Goal: Task Accomplishment & Management: Manage account settings

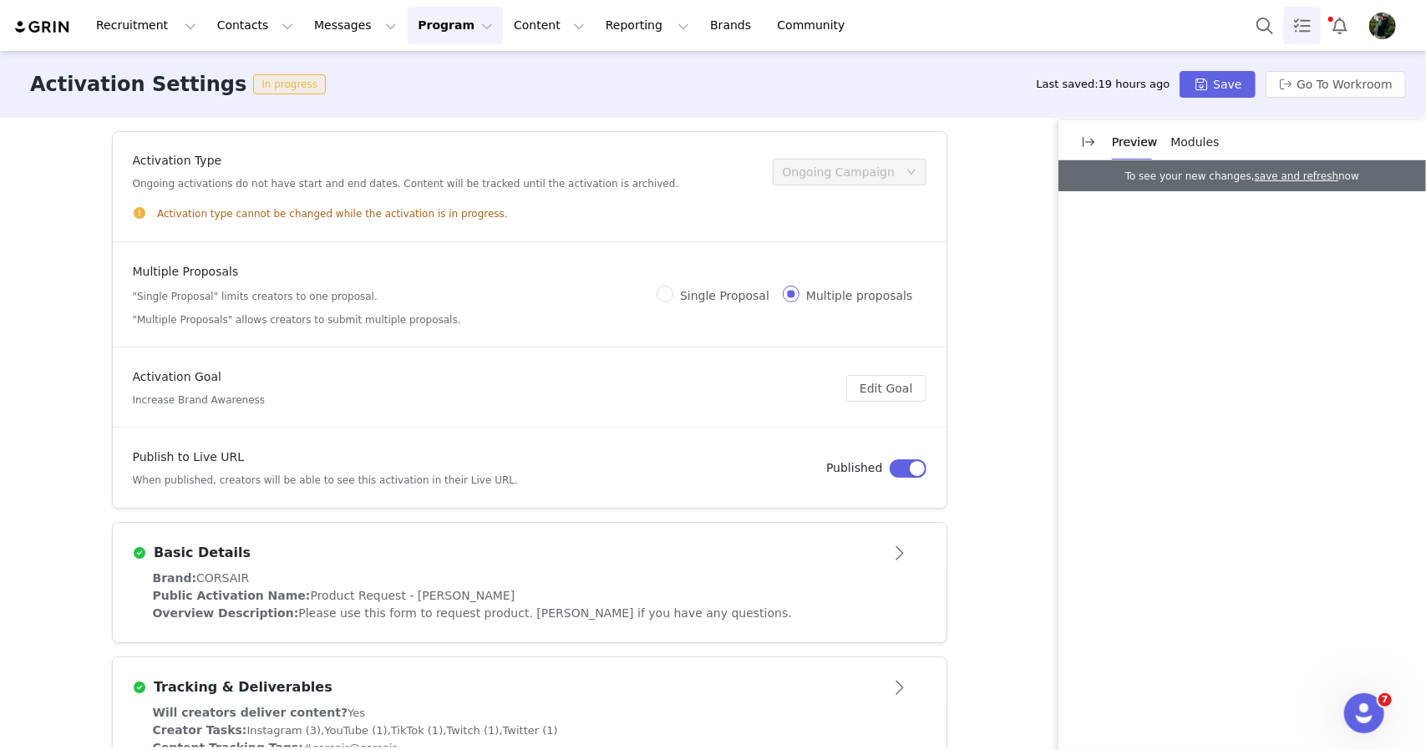
scroll to position [274, 0]
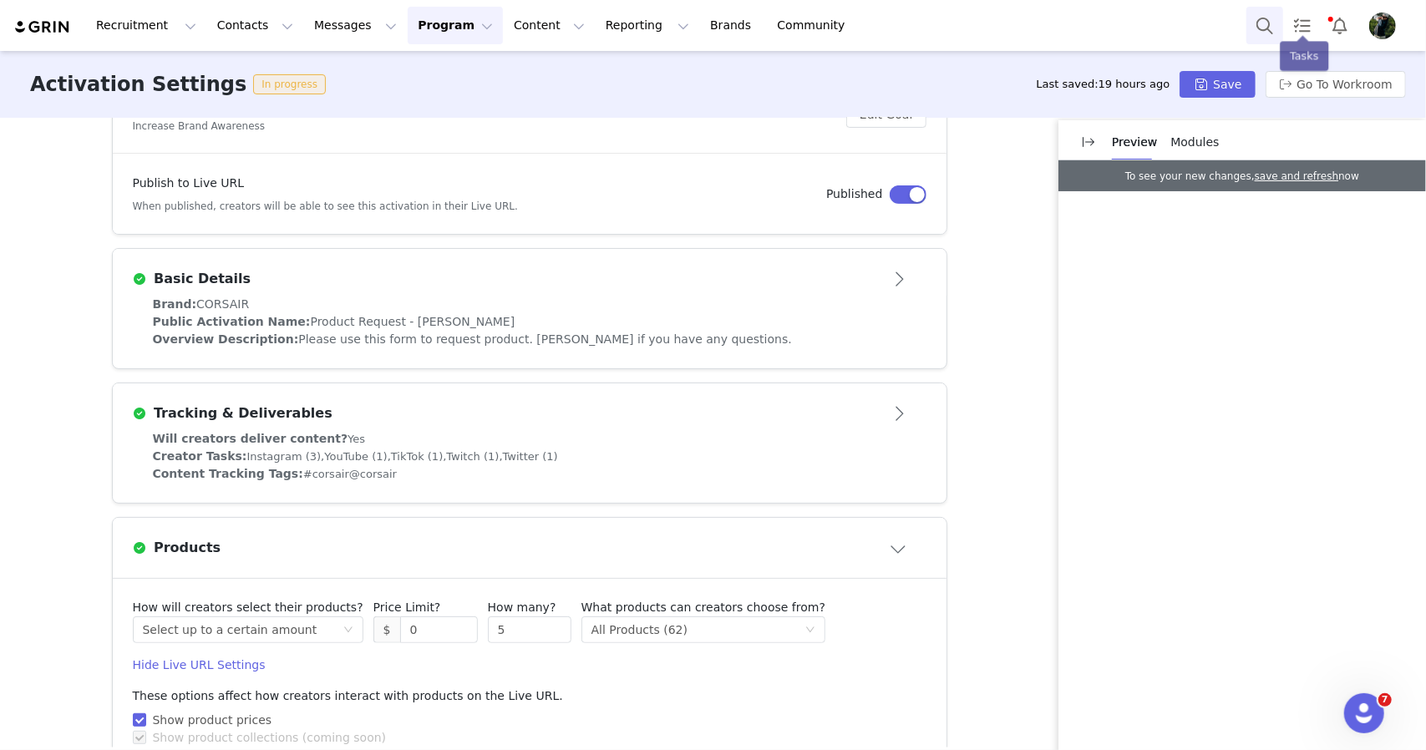
click at [1272, 23] on button "Search" at bounding box center [1264, 26] width 37 height 38
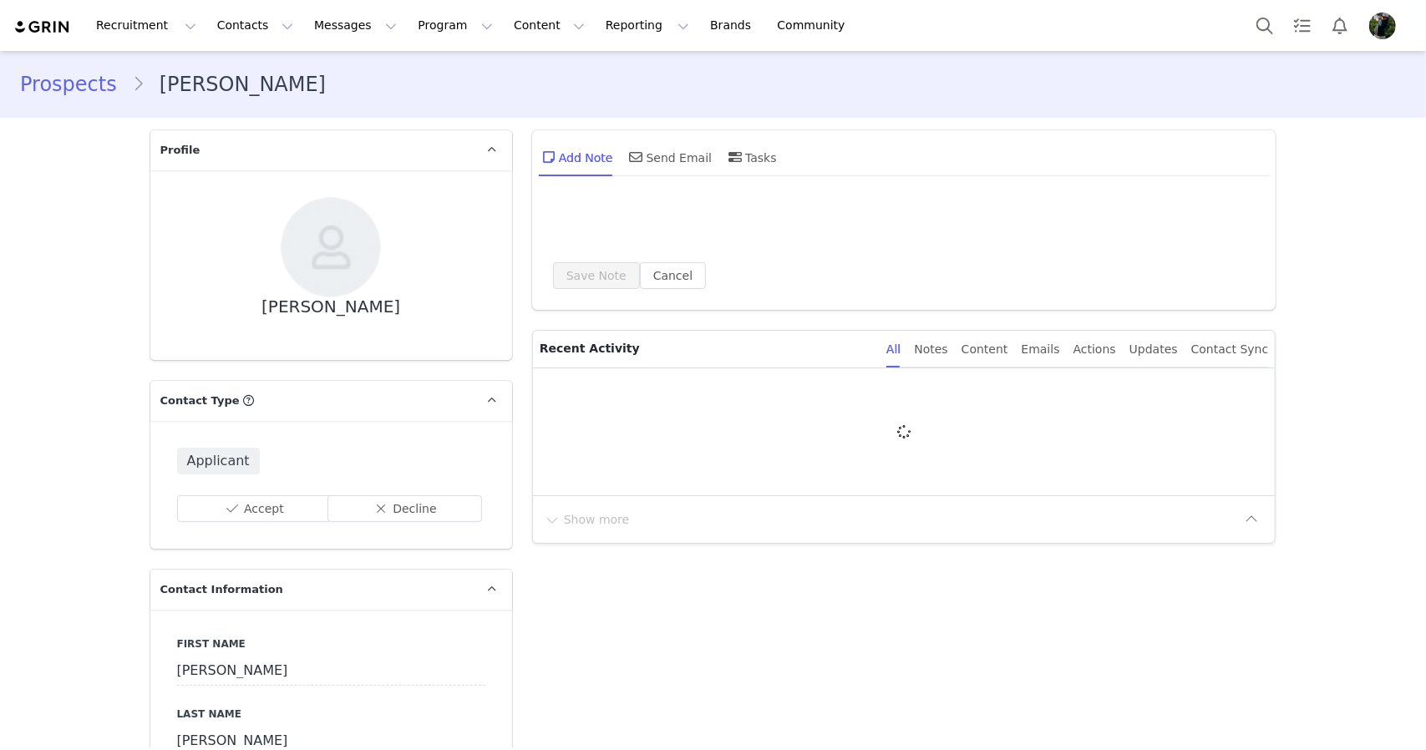
type input "+1 ([GEOGRAPHIC_DATA])"
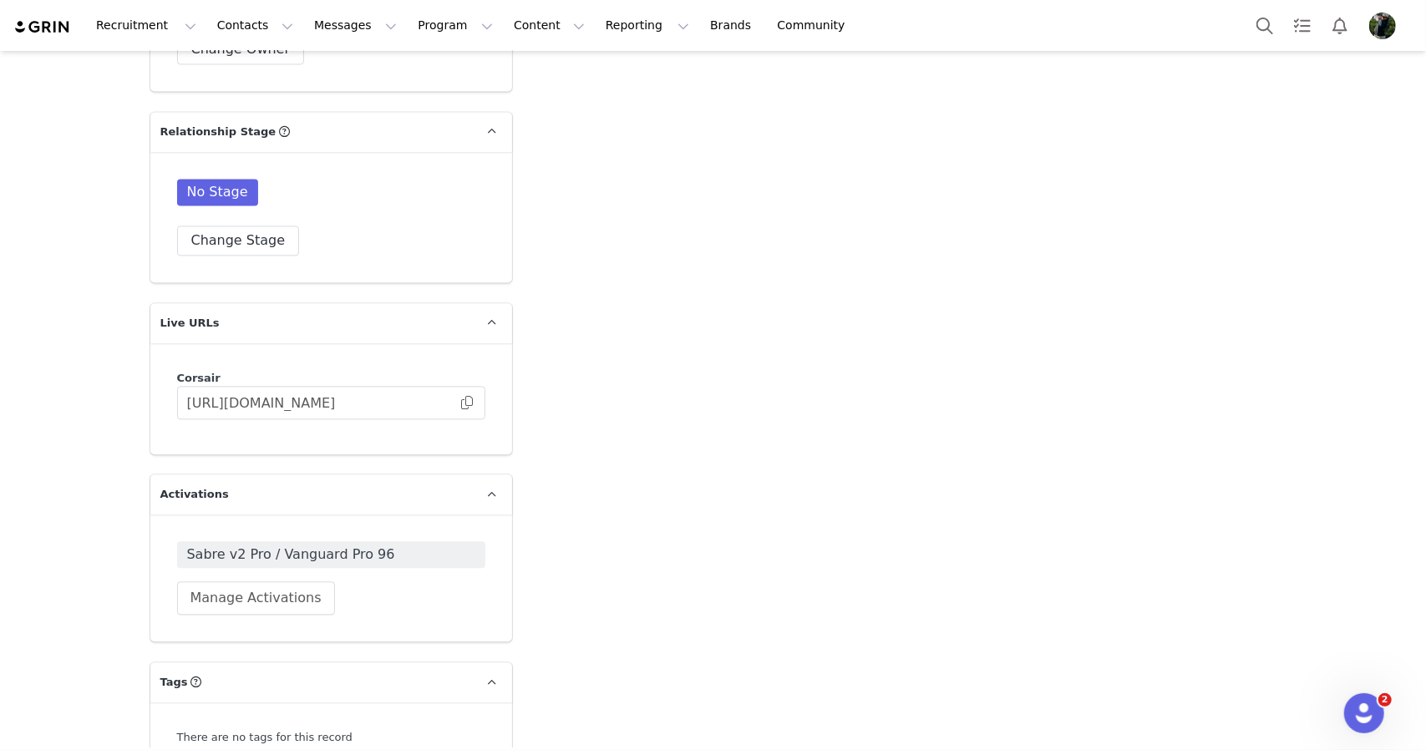
scroll to position [2434, 0]
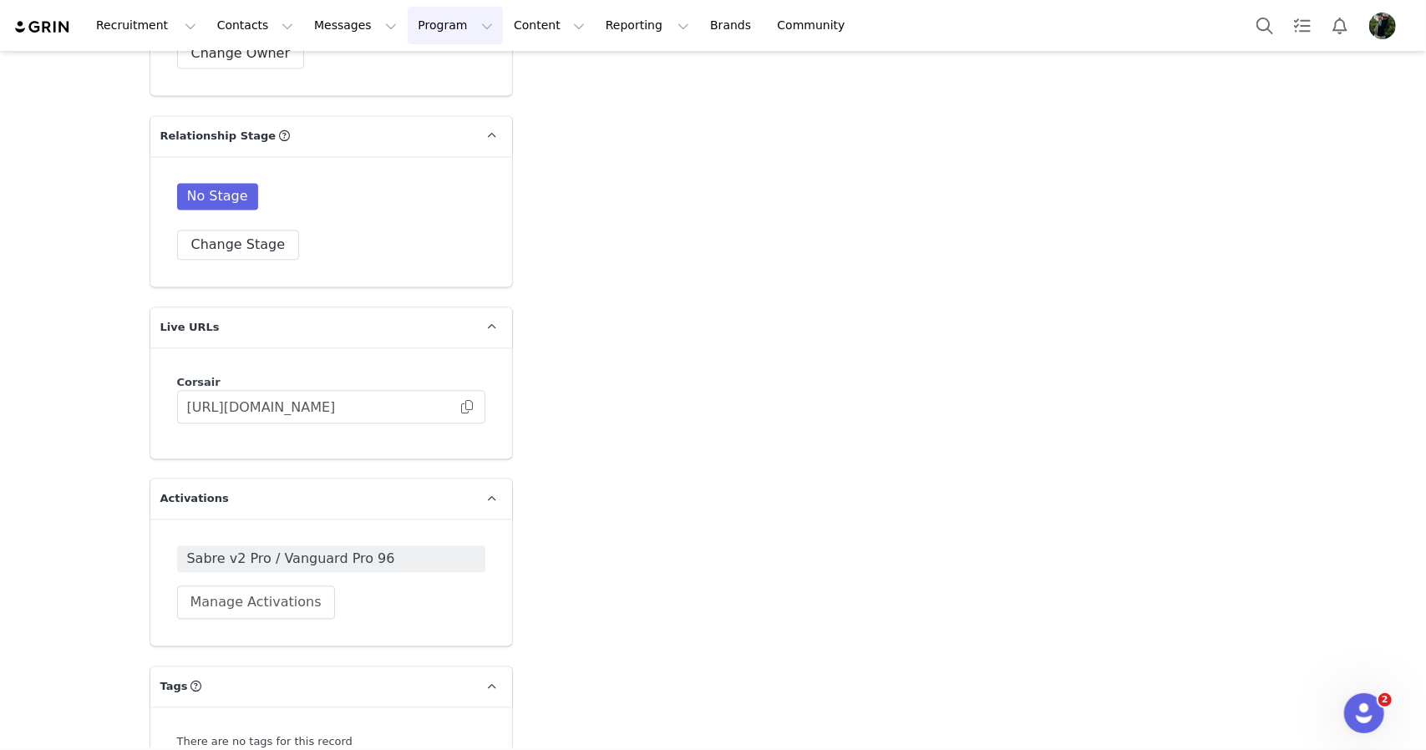
click at [408, 24] on button "Program Program" at bounding box center [455, 26] width 95 height 38
click at [472, 405] on input "https://corsair.grin.live/92fec462-b8a2-4e0e-a8b7-7ee9d3c69620" at bounding box center [331, 406] width 308 height 33
click at [466, 407] on span at bounding box center [467, 407] width 17 height 0
click at [464, 407] on span at bounding box center [467, 407] width 17 height 0
click at [213, 251] on button "Change Stage" at bounding box center [238, 245] width 123 height 30
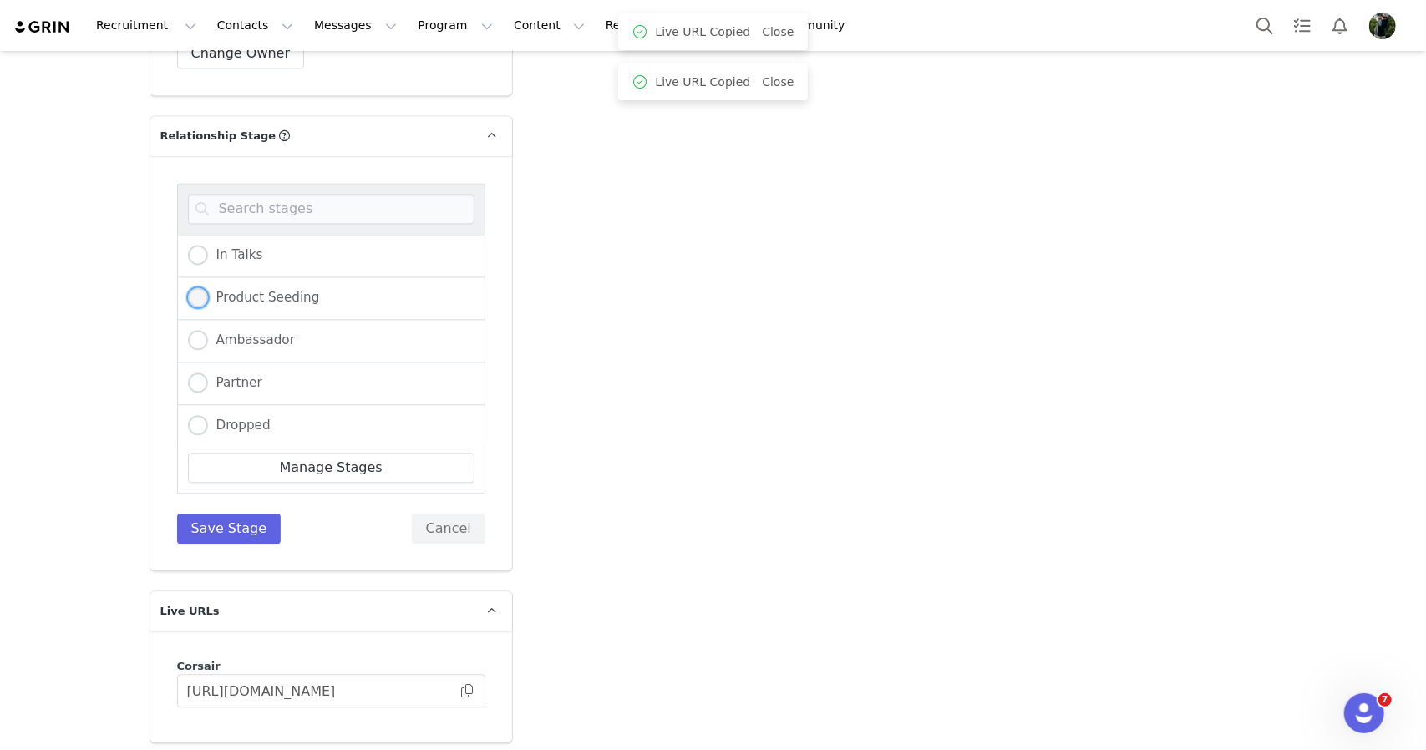
click at [232, 302] on label "Product Seeding" at bounding box center [254, 298] width 132 height 22
click at [208, 302] on input "Product Seeding" at bounding box center [198, 298] width 20 height 22
radio input "true"
click at [189, 509] on div "In Talks Product Seeding Ambassador Partner Dropped Giveaway Manage Stages Save…" at bounding box center [331, 363] width 308 height 361
click at [204, 529] on button "Save Stage" at bounding box center [229, 529] width 104 height 30
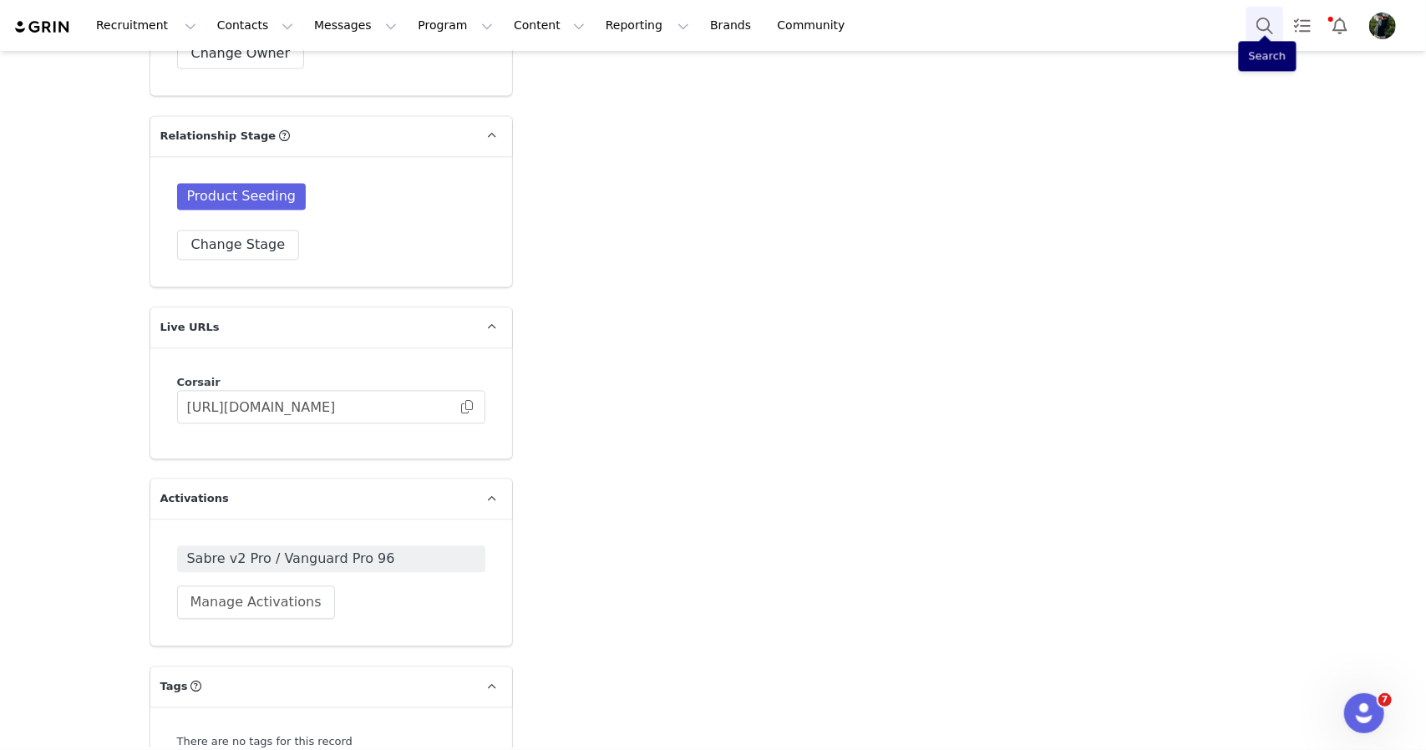
click at [1264, 35] on button "Search" at bounding box center [1264, 26] width 37 height 38
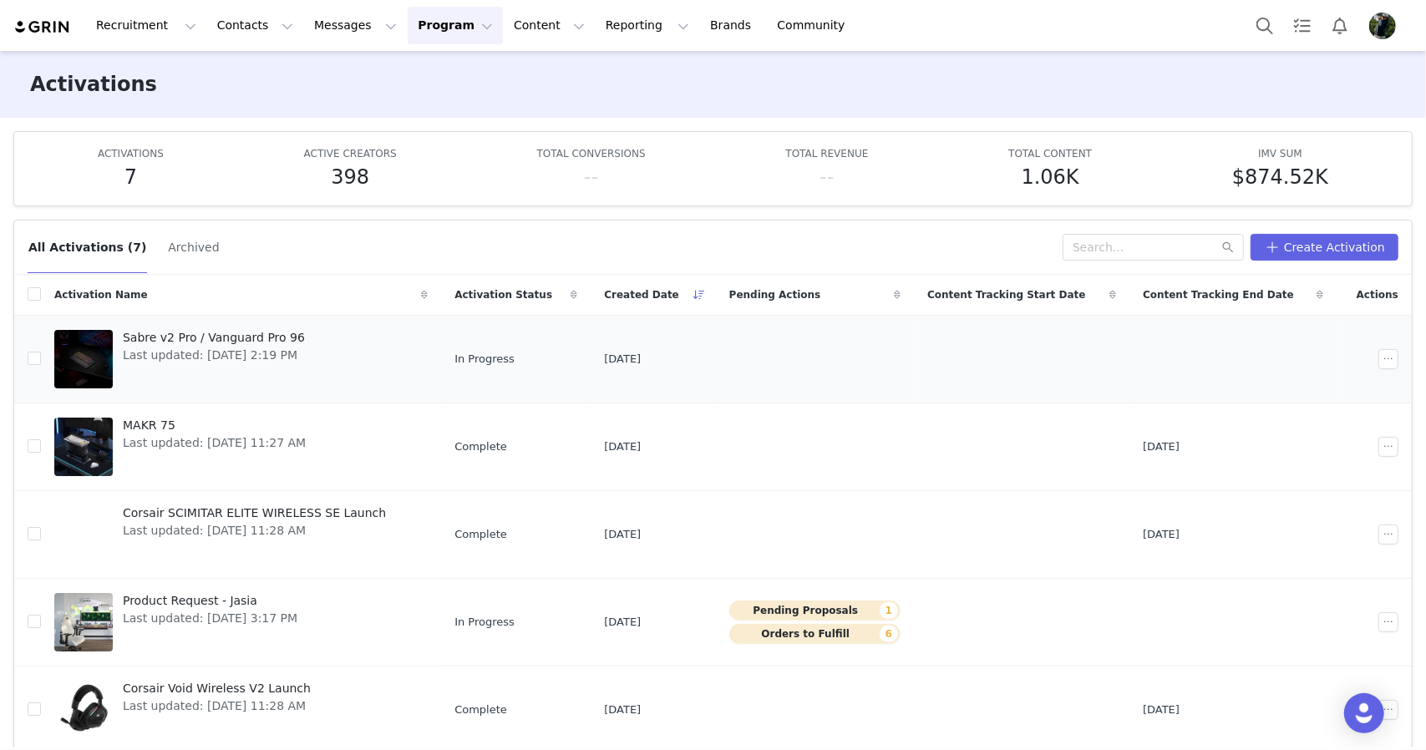
click at [313, 379] on div "Sabre v2 Pro / Vanguard Pro 96 Last updated: [DATE] 2:19 PM" at bounding box center [214, 359] width 202 height 67
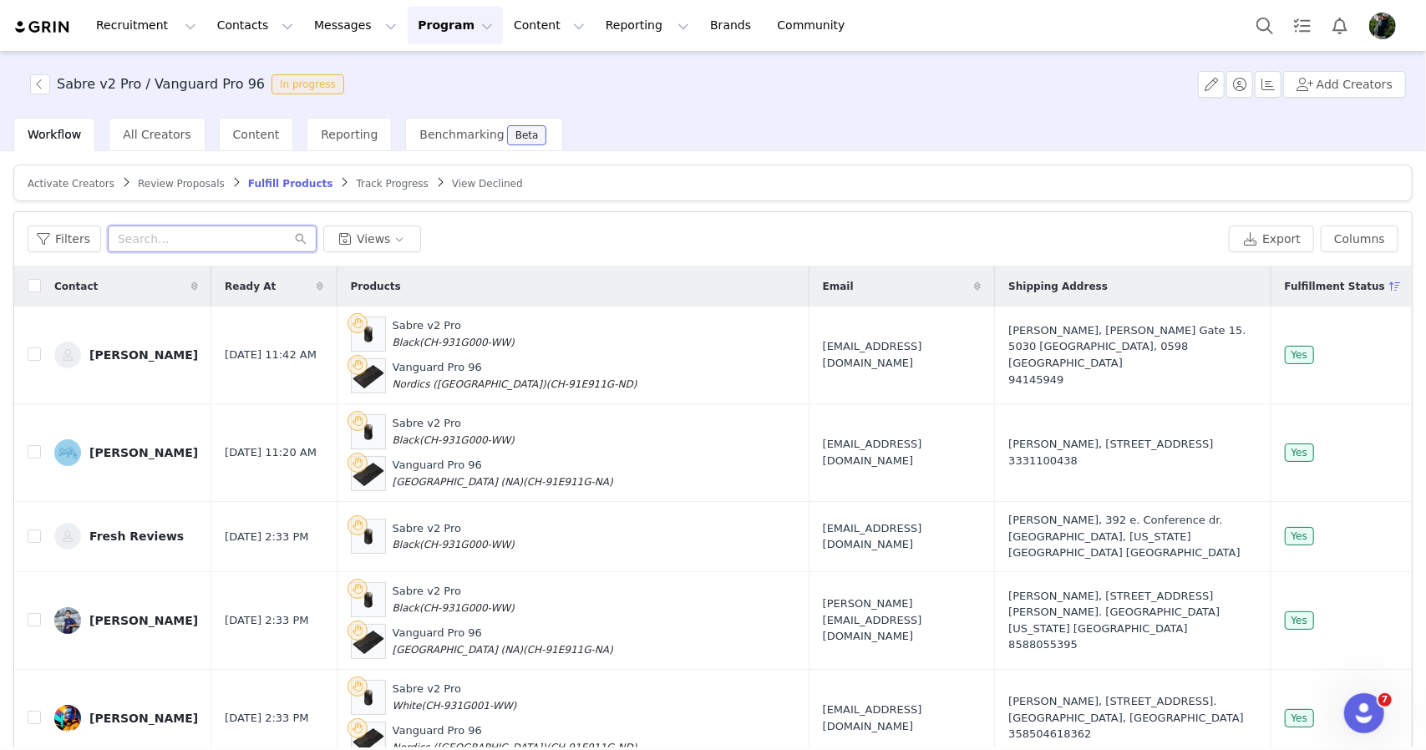
click at [155, 246] on input "text" at bounding box center [212, 239] width 209 height 27
type input "logan"
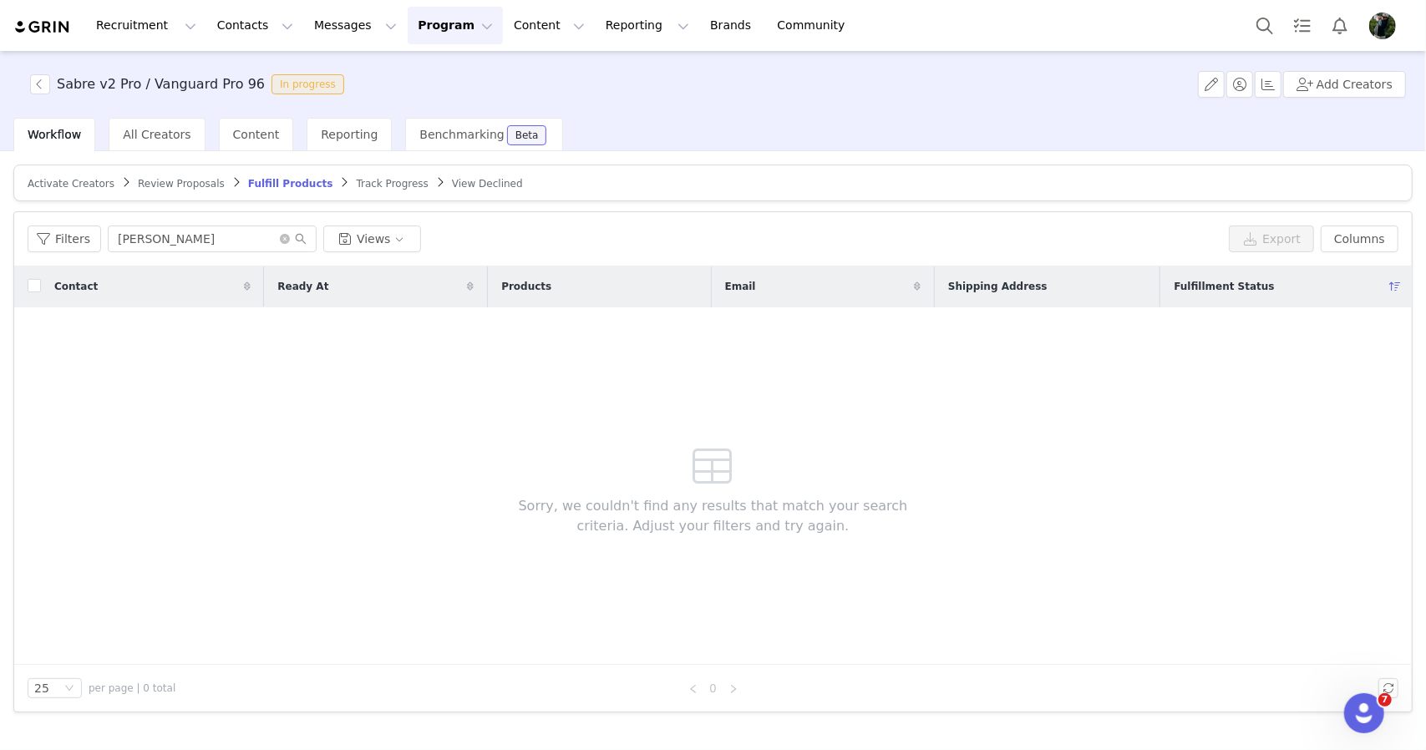
click at [170, 192] on article "Activate Creators Review Proposals Fulfill Products Track Progress View Declined" at bounding box center [712, 183] width 1399 height 37
click at [173, 186] on span "Review Proposals" at bounding box center [181, 184] width 87 height 12
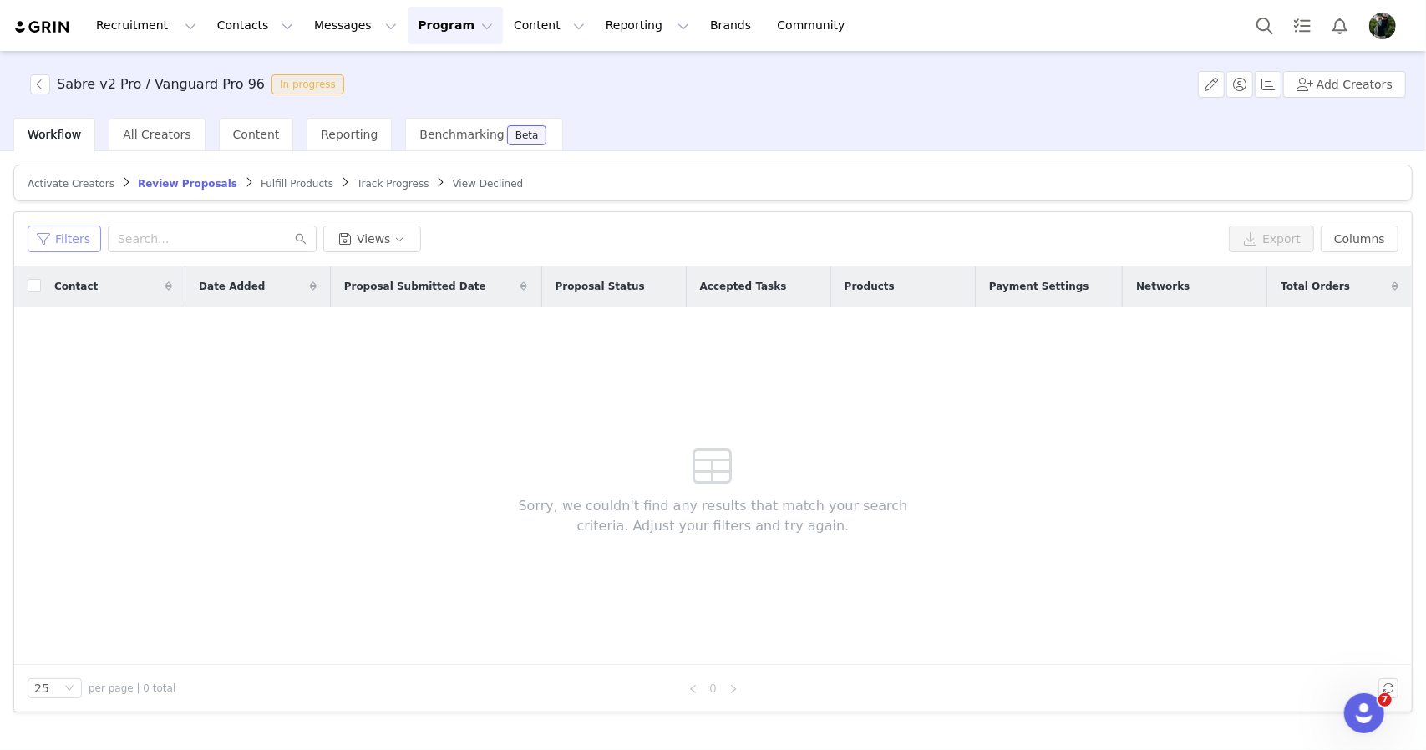
click at [84, 238] on button "Filters" at bounding box center [65, 239] width 74 height 27
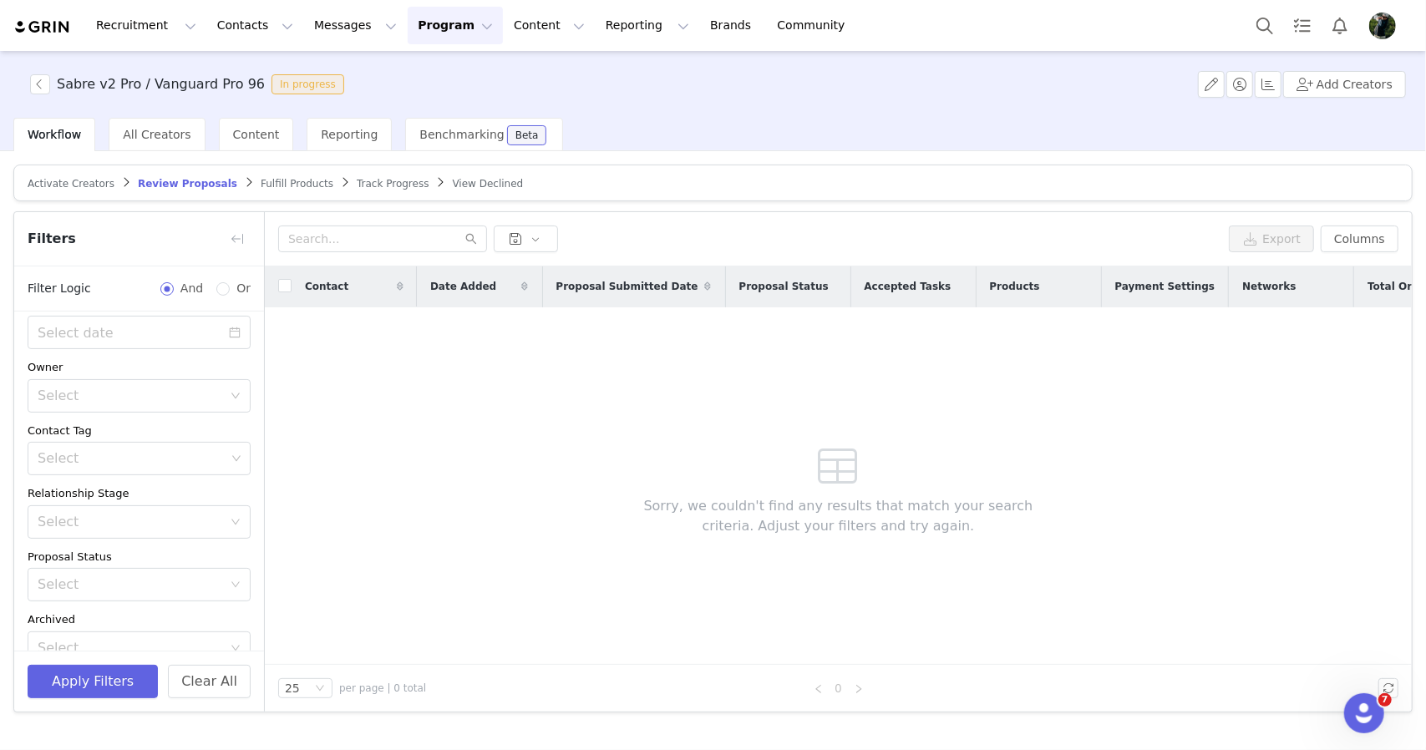
scroll to position [88, 0]
click at [302, 251] on div "Export Columns" at bounding box center [838, 239] width 1147 height 54
click at [310, 236] on input "text" at bounding box center [382, 239] width 209 height 27
click at [229, 230] on button "button" at bounding box center [237, 239] width 27 height 27
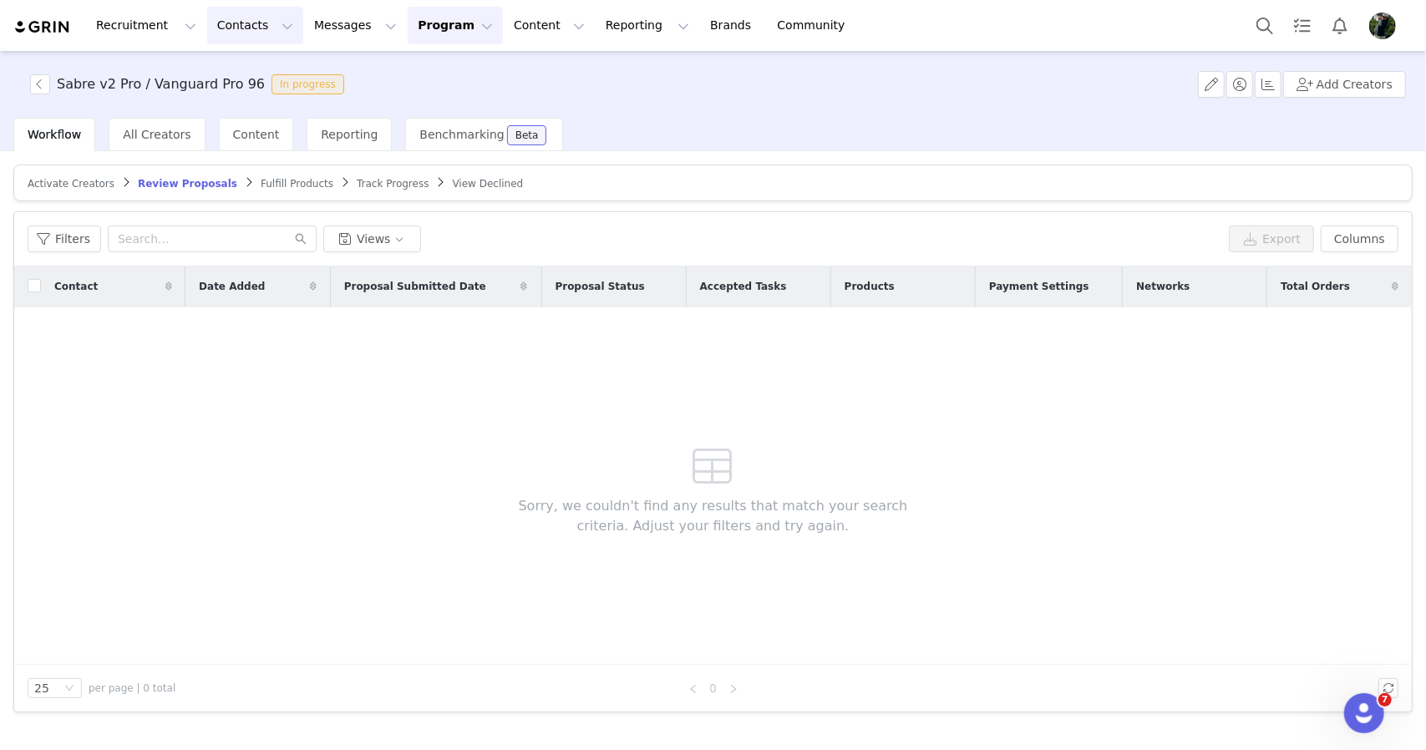
scroll to position [125, 0]
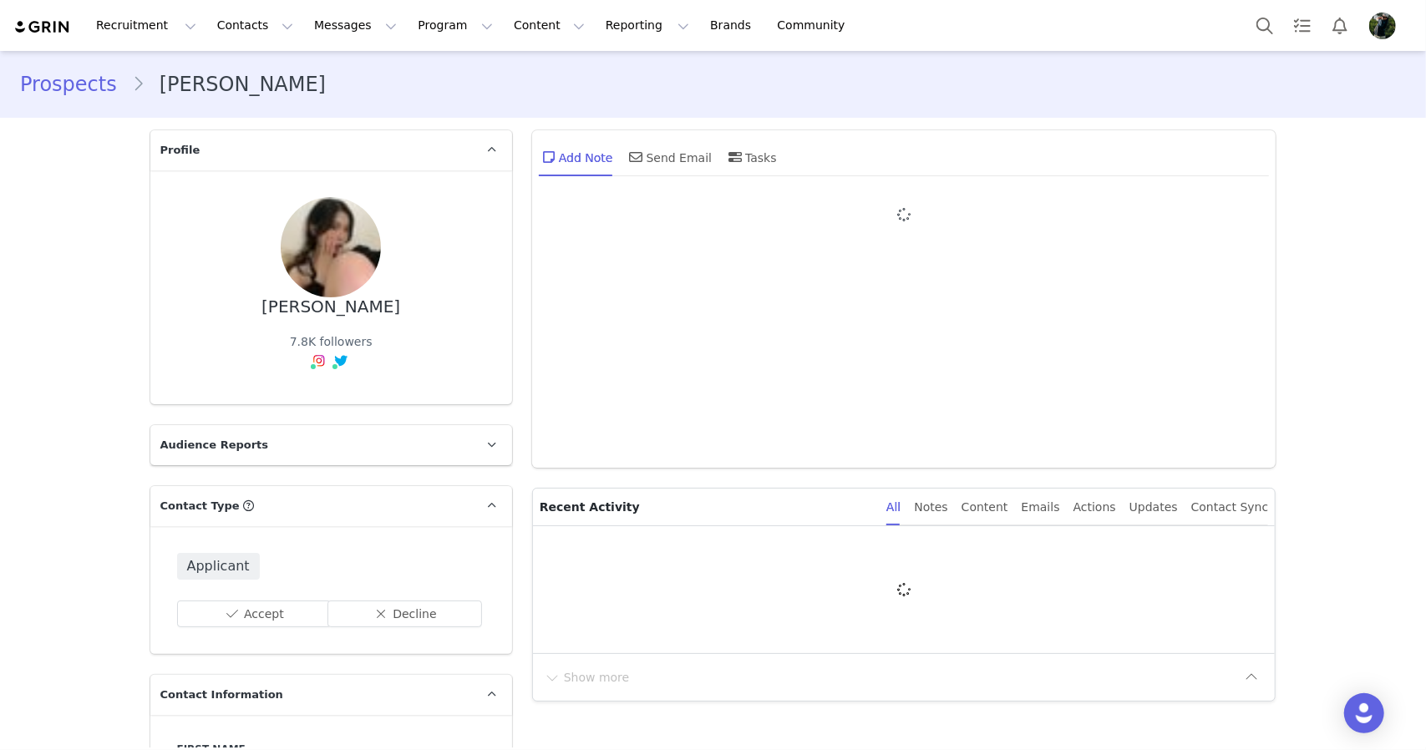
type input "+1 ([GEOGRAPHIC_DATA])"
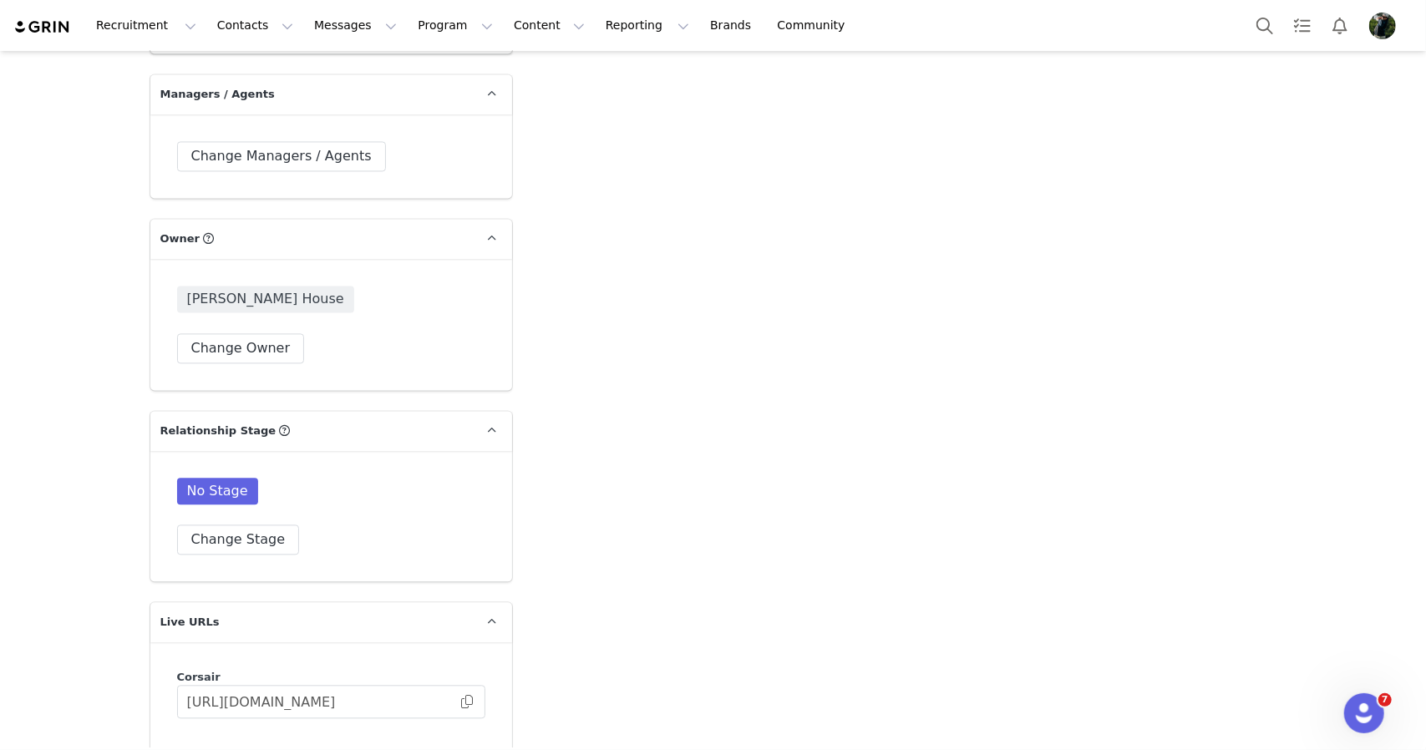
scroll to position [2590, 0]
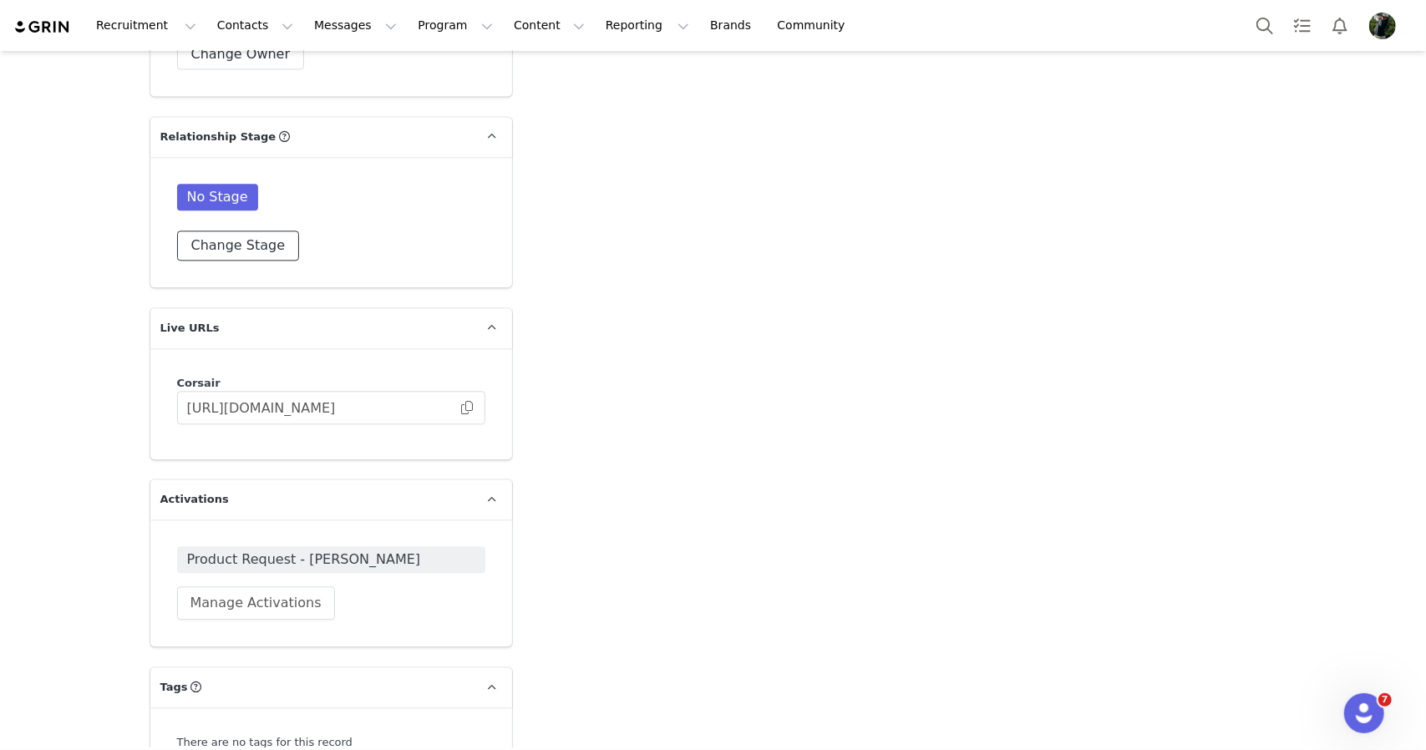
click at [236, 253] on button "Change Stage" at bounding box center [238, 246] width 123 height 30
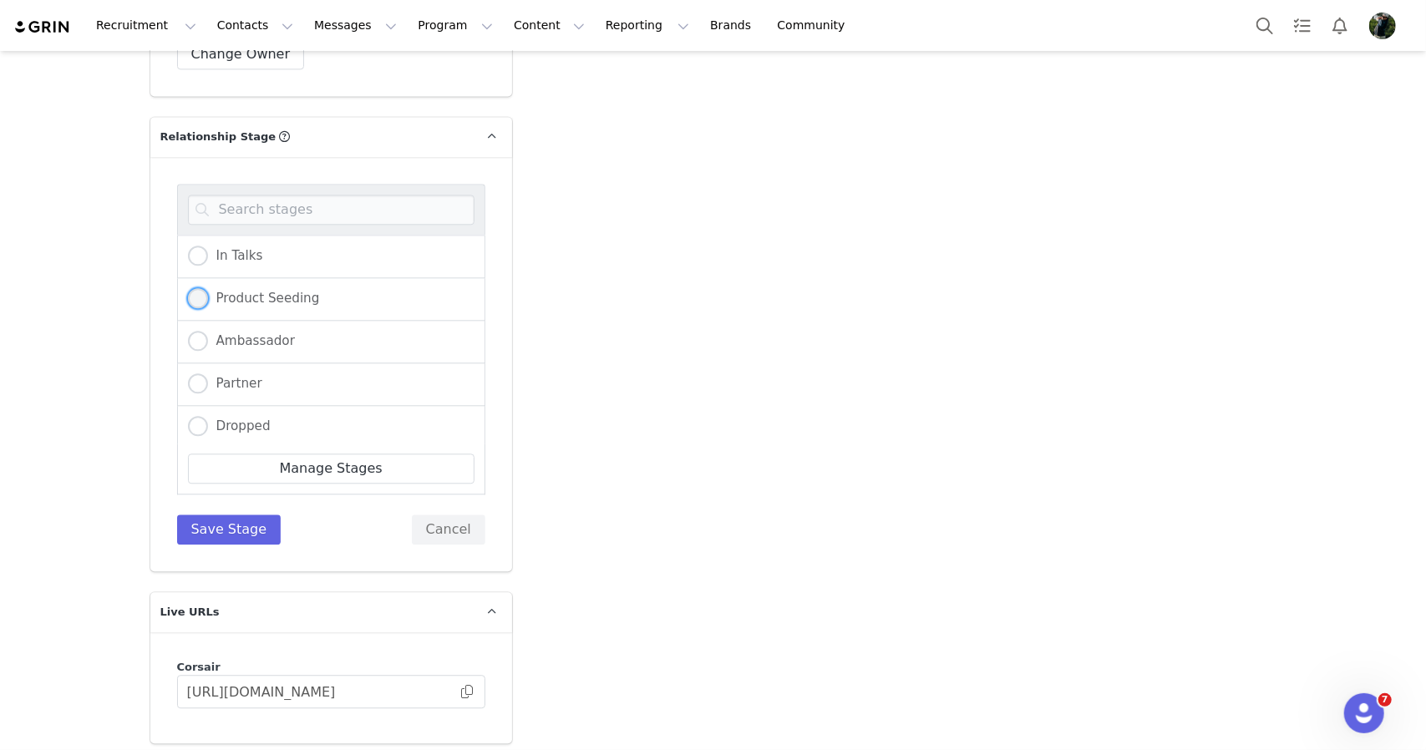
click at [256, 298] on span "Product Seeding" at bounding box center [264, 298] width 112 height 15
click at [208, 298] on input "Product Seeding" at bounding box center [198, 299] width 20 height 22
radio input "true"
click at [227, 524] on button "Save Stage" at bounding box center [229, 530] width 104 height 30
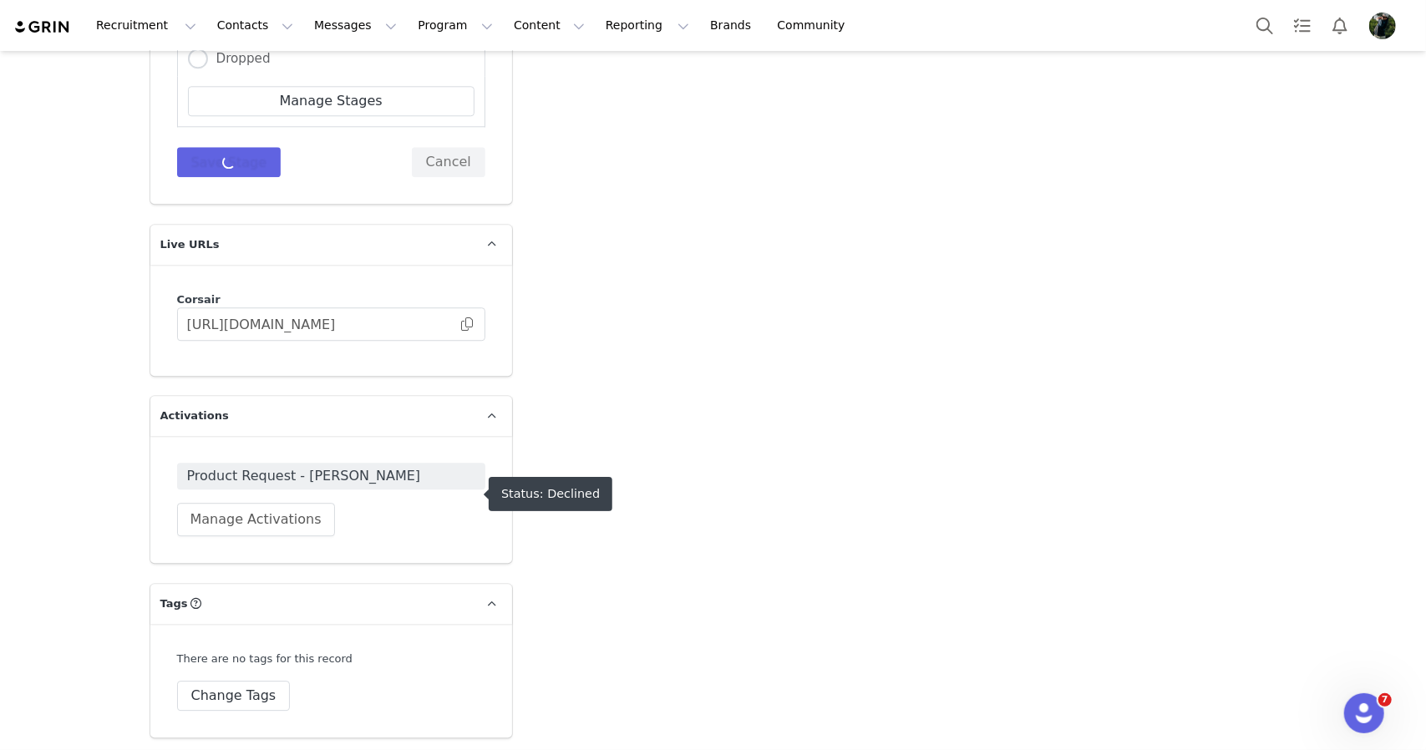
scroll to position [2674, 0]
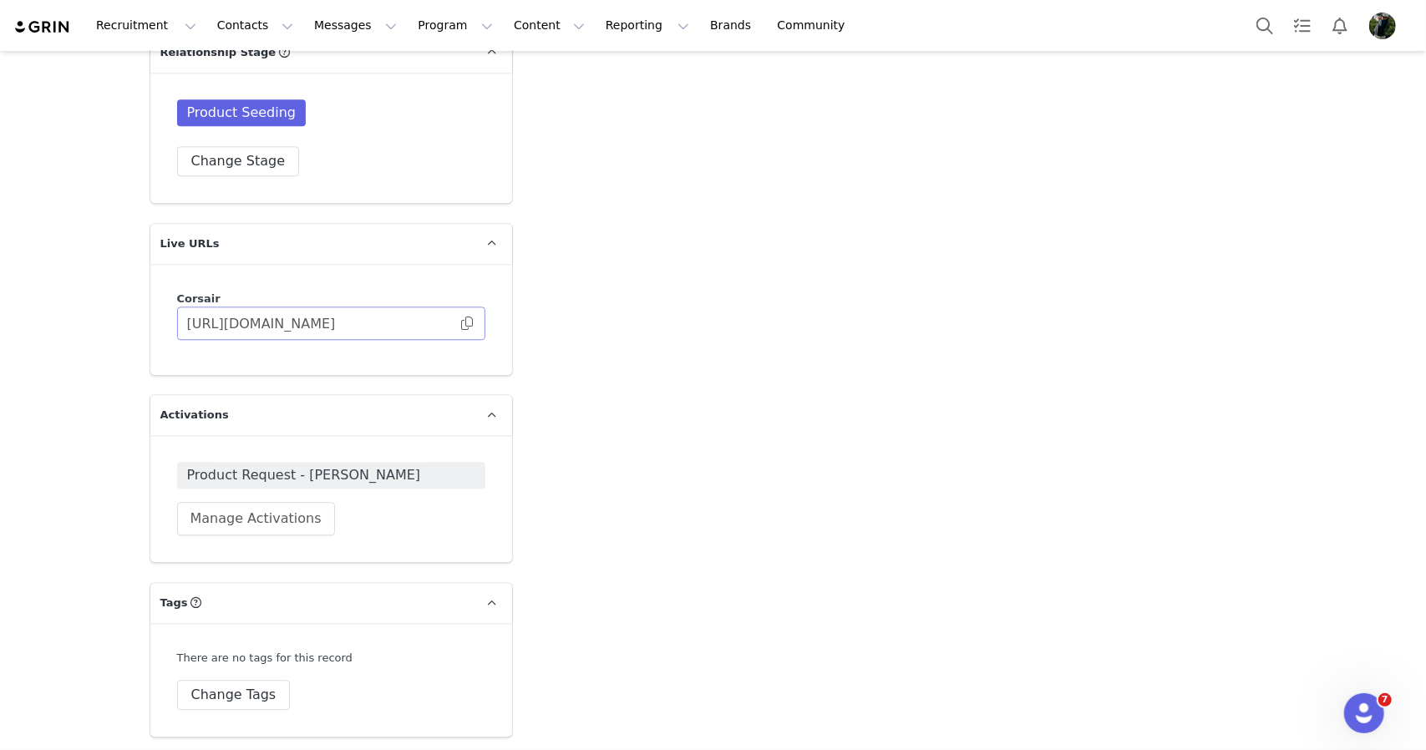
click at [464, 323] on span at bounding box center [467, 323] width 17 height 0
click at [219, 716] on div "There are no tags for this record Change Tags" at bounding box center [331, 680] width 362 height 114
click at [223, 707] on button "Change Tags" at bounding box center [234, 695] width 114 height 30
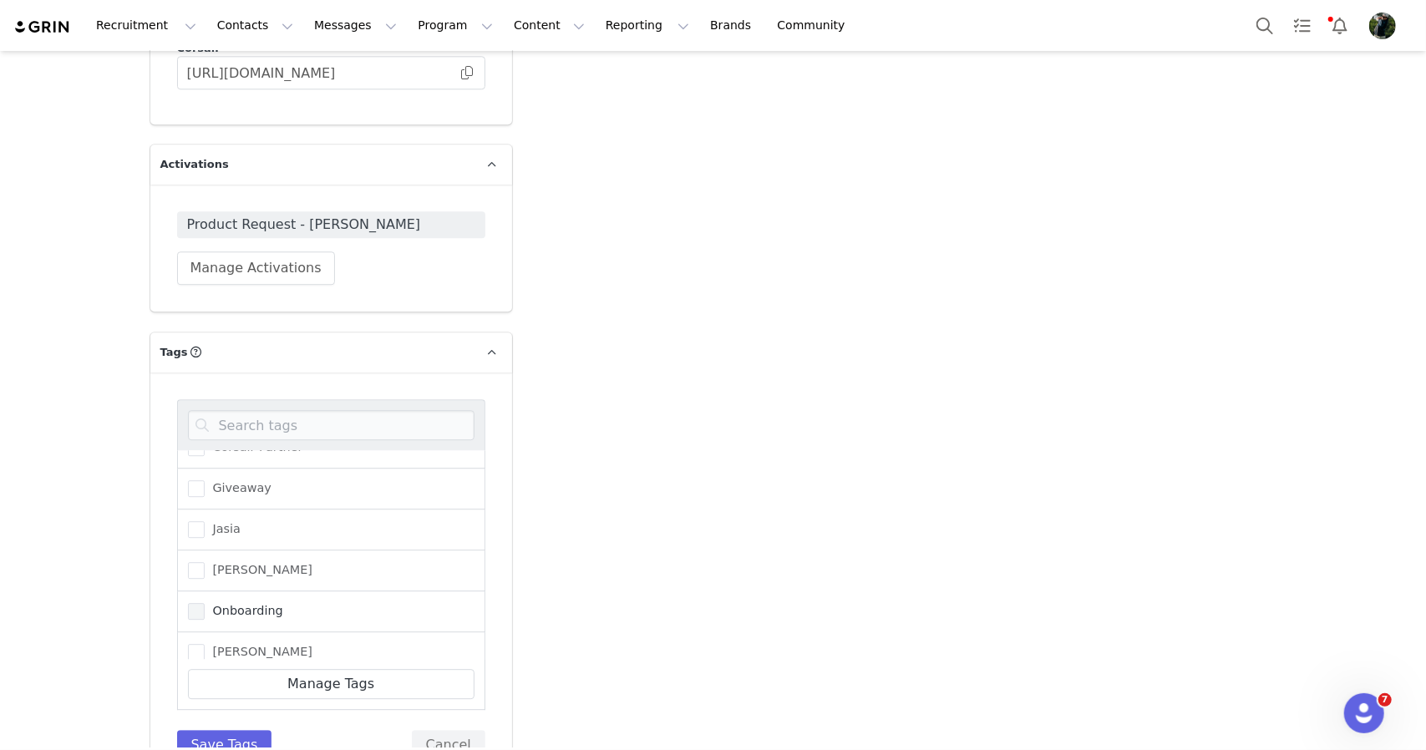
scroll to position [77, 0]
click at [227, 632] on span "[PERSON_NAME]" at bounding box center [259, 640] width 109 height 16
click at [205, 632] on input "[PERSON_NAME]" at bounding box center [205, 632] width 0 height 0
click at [226, 735] on button "Save Tags" at bounding box center [224, 745] width 95 height 30
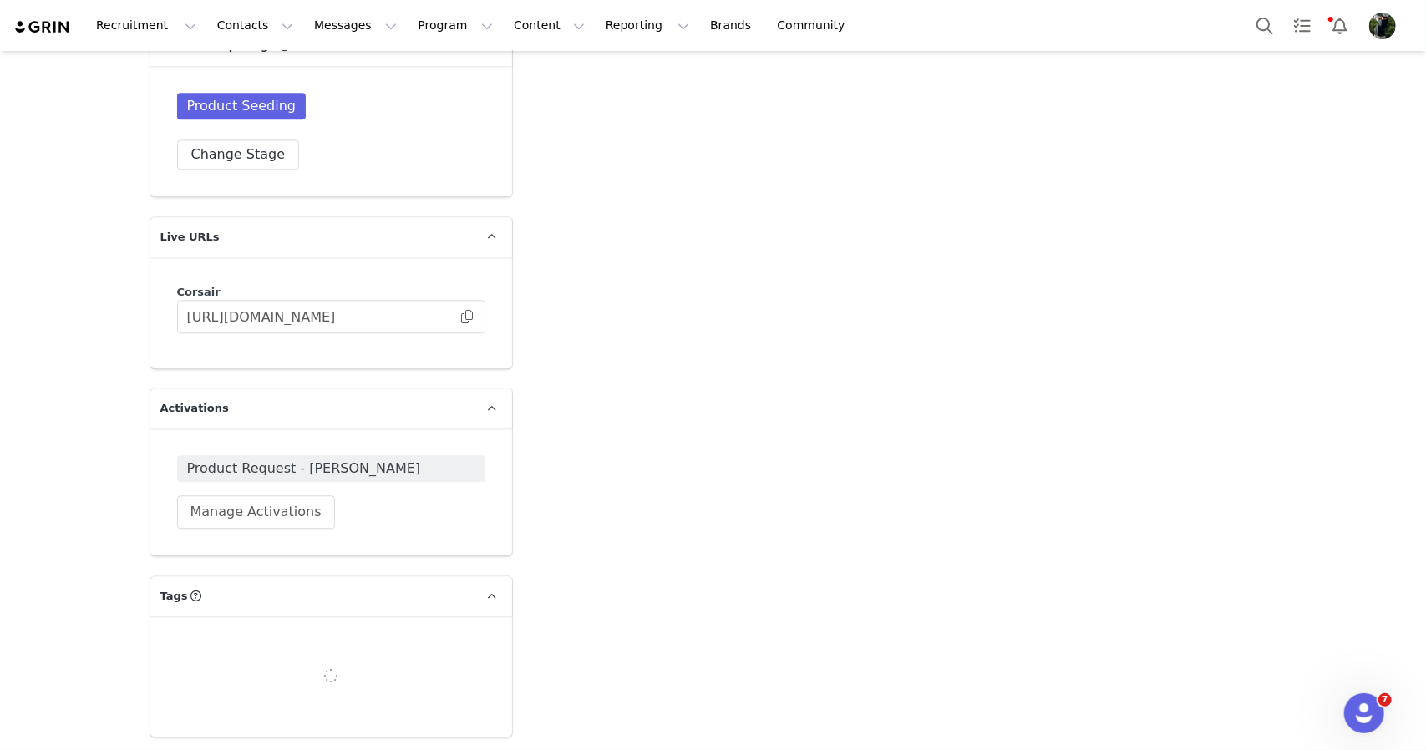
scroll to position [2692, 0]
